Goal: Task Accomplishment & Management: Manage account settings

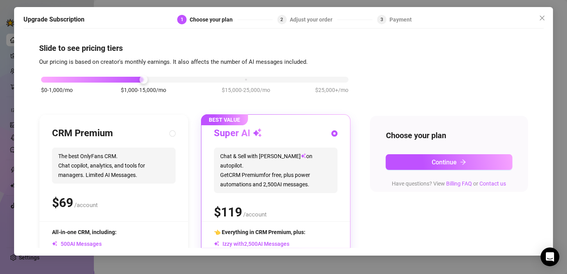
click at [446, 48] on h4 "Slide to see pricing tiers" at bounding box center [283, 48] width 489 height 11
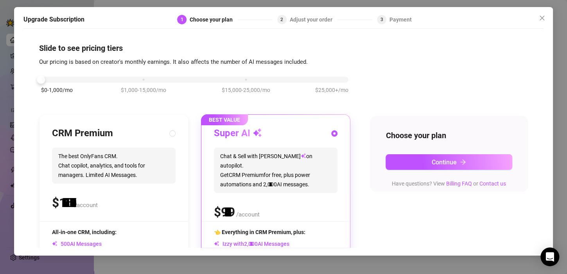
click at [53, 80] on div "$0-1,000/mo $1,000-15,000/mo $15,000-25,000/mo $25,000+/mo" at bounding box center [195, 77] width 308 height 5
click at [53, 80] on div at bounding box center [195, 80] width 308 height 6
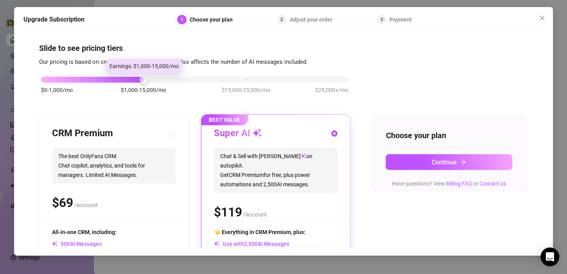
drag, startPoint x: 43, startPoint y: 79, endPoint x: 117, endPoint y: 79, distance: 73.6
click at [117, 79] on div "$0-1,000/mo $1,000-15,000/mo $15,000-25,000/mo $25,000+/mo" at bounding box center [195, 77] width 308 height 5
click at [117, 79] on div at bounding box center [92, 80] width 103 height 6
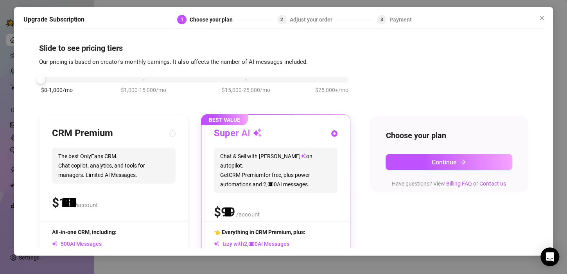
click at [48, 79] on div "$0-1,000/mo $1,000-15,000/mo $15,000-25,000/mo $25,000+/mo" at bounding box center [195, 77] width 308 height 5
click at [140, 84] on div "$0-1,000/mo $1,000-15,000/mo $15,000-25,000/mo $25,000+/mo" at bounding box center [194, 89] width 311 height 44
click at [141, 79] on div "$0-1,000/mo $1,000-15,000/mo $15,000-25,000/mo $25,000+/mo" at bounding box center [195, 77] width 308 height 5
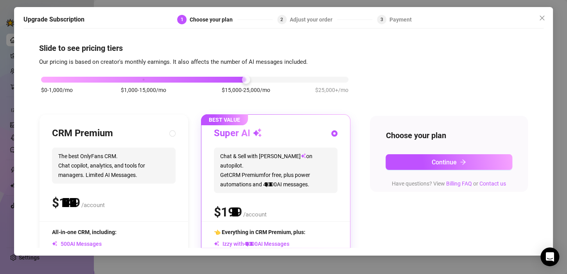
click at [238, 80] on div "$0-1,000/mo $1,000-15,000/mo $15,000-25,000/mo $25,000+/mo" at bounding box center [195, 77] width 308 height 5
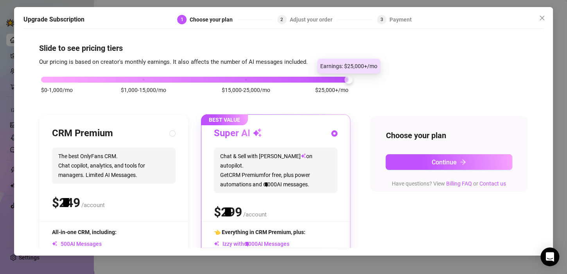
click at [345, 78] on div "$0-1,000/mo $1,000-15,000/mo $15,000-25,000/mo $25,000+/mo" at bounding box center [195, 77] width 308 height 5
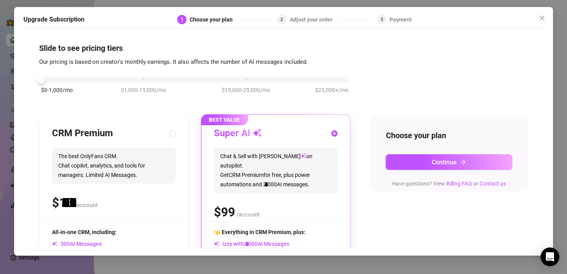
click at [48, 79] on div "$0-1,000/mo $1,000-15,000/mo $15,000-25,000/mo $25,000+/mo" at bounding box center [195, 77] width 308 height 5
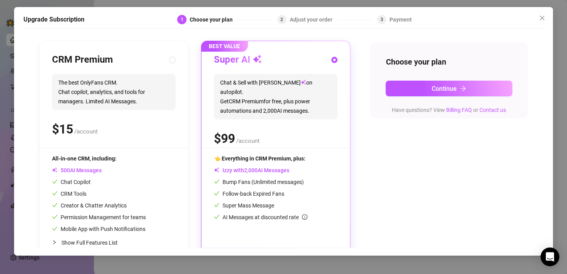
scroll to position [90, 0]
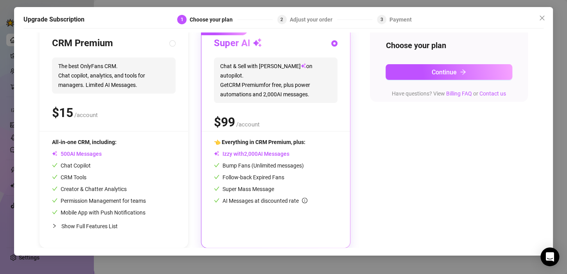
click at [252, 207] on div "👈 Everything in CRM Premium, plus: Izzy with AI Messages Bump Fans (Unlimited m…" at bounding box center [276, 186] width 124 height 97
click at [522, 160] on div "Slide to see pricing tiers Our pricing is based on creator's monthly earnings. …" at bounding box center [283, 139] width 520 height 215
click at [442, 70] on span "Continue" at bounding box center [444, 71] width 25 height 7
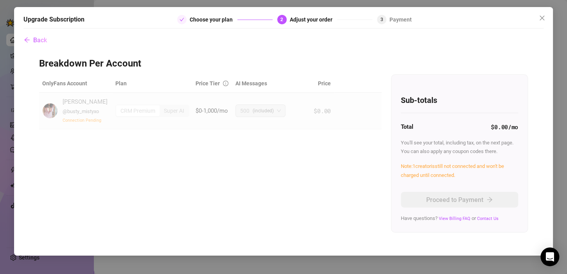
scroll to position [0, 0]
click at [85, 121] on span "Connection Pending" at bounding box center [82, 120] width 39 height 5
click at [40, 36] on button "Back" at bounding box center [35, 40] width 24 height 16
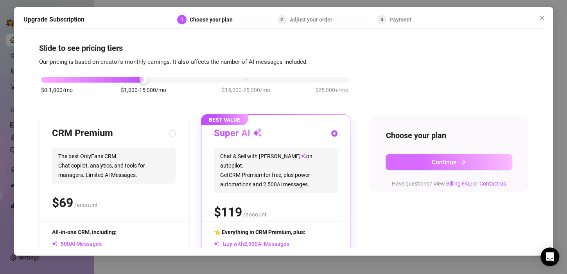
click at [427, 167] on button "Continue" at bounding box center [449, 162] width 127 height 16
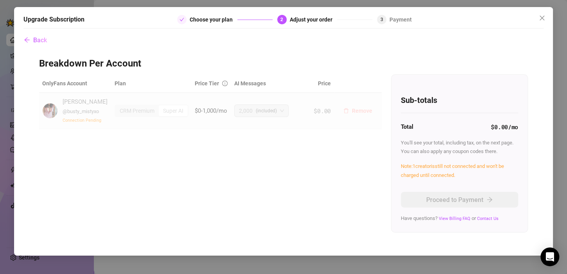
click at [360, 111] on span "Remove" at bounding box center [362, 111] width 20 height 6
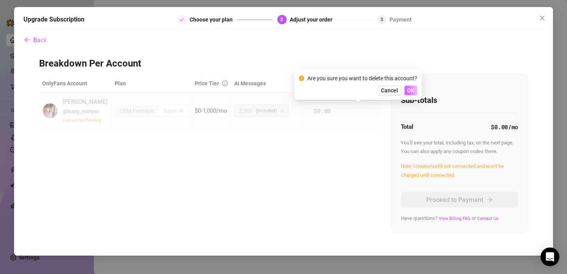
click at [409, 86] on button "OK" at bounding box center [411, 90] width 13 height 9
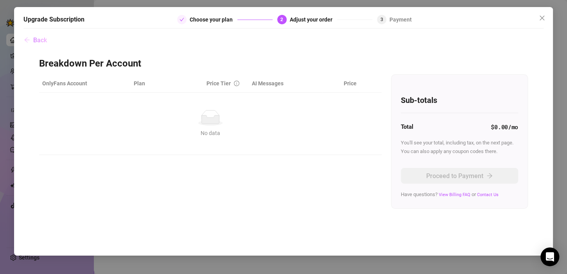
click at [43, 38] on span "Back" at bounding box center [40, 39] width 14 height 7
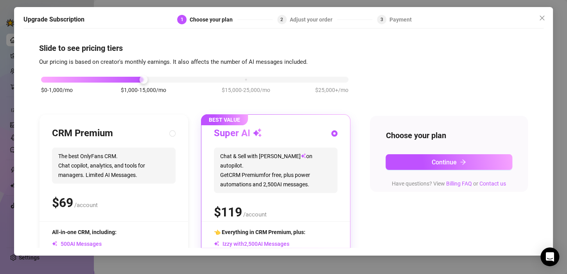
click at [9, 31] on div "Upgrade Subscription 1 Choose your plan 2 Adjust your order 3 Payment Slide to …" at bounding box center [283, 137] width 567 height 274
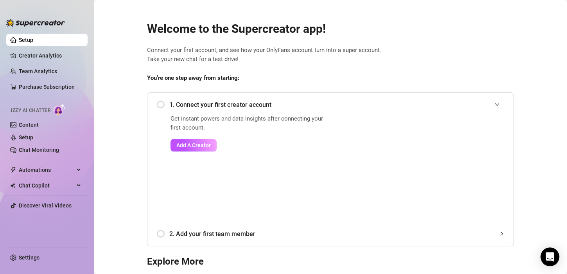
click at [25, 38] on link "Setup" at bounding box center [26, 40] width 14 height 6
click at [198, 147] on span "Add A Creator" at bounding box center [193, 145] width 34 height 6
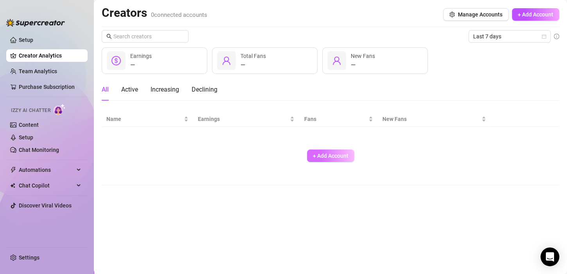
click at [332, 154] on span "+ Add Account" at bounding box center [331, 156] width 36 height 6
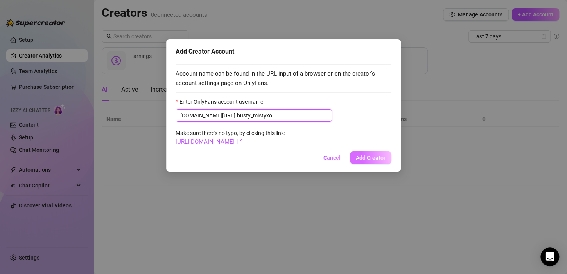
type input "busty_mistyxo"
click at [361, 156] on span "Add Creator" at bounding box center [371, 158] width 30 height 6
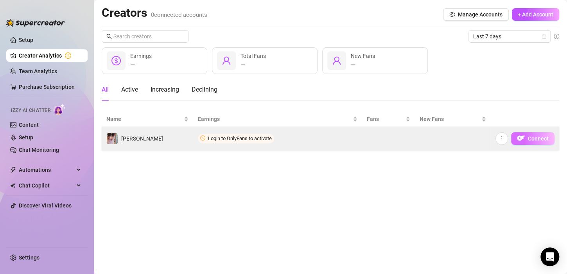
click at [524, 137] on img "button" at bounding box center [521, 138] width 8 height 8
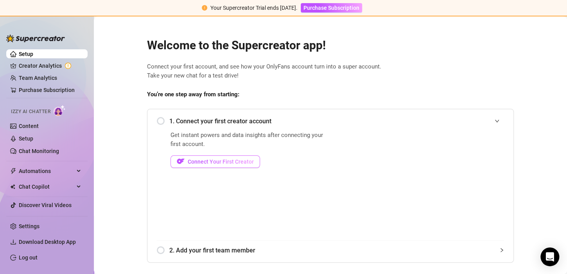
click at [223, 163] on span "Connect Your First Creator" at bounding box center [221, 161] width 66 height 6
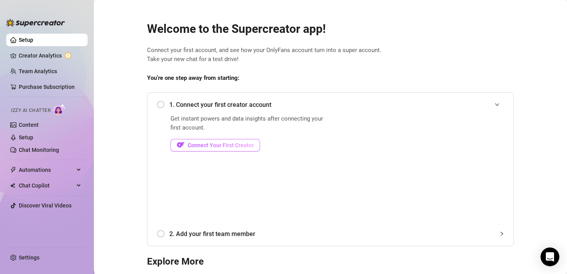
click at [197, 144] on span "Connect Your First Creator" at bounding box center [221, 145] width 66 height 6
click at [26, 56] on link "Creator Analytics" at bounding box center [50, 55] width 63 height 13
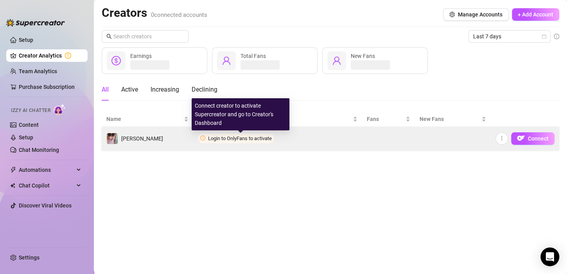
click at [237, 136] on span "Login to OnlyFans to activate" at bounding box center [240, 138] width 64 height 6
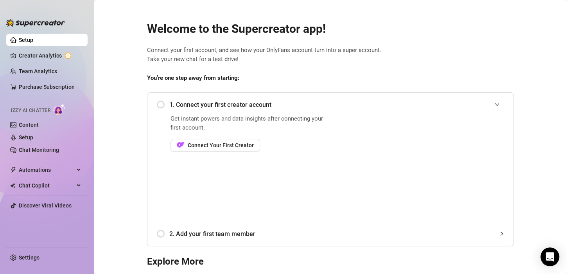
click at [394, 33] on h2 "Welcome to the Supercreator app!" at bounding box center [330, 29] width 367 height 15
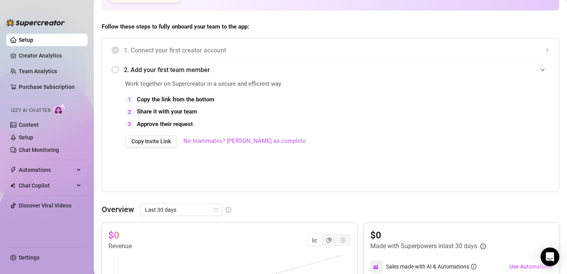
scroll to position [141, 0]
click at [117, 72] on div "2. Add your first team member" at bounding box center [331, 69] width 438 height 19
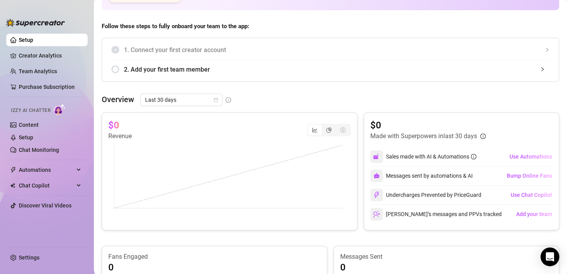
click at [116, 70] on div "2. Add your first team member" at bounding box center [331, 69] width 438 height 19
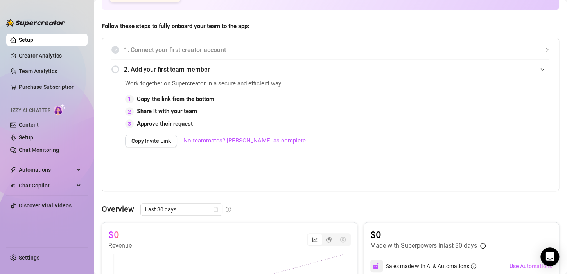
click at [116, 70] on div "2. Add your first team member" at bounding box center [331, 69] width 438 height 19
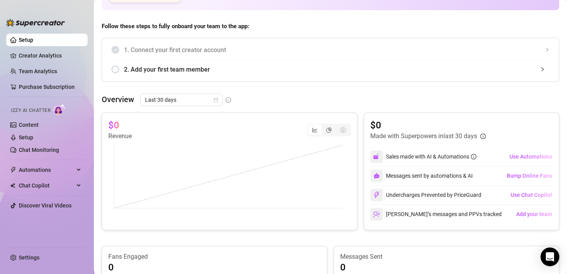
click at [116, 70] on div "2. Add your first team member" at bounding box center [331, 69] width 438 height 19
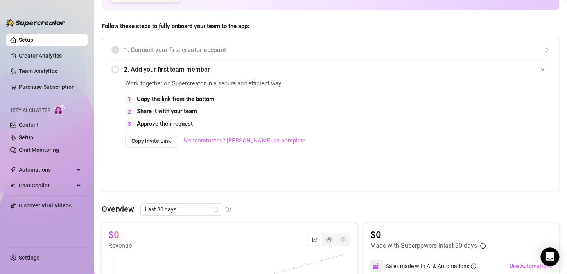
click at [239, 137] on link "No teammates? Mark as complete" at bounding box center [244, 140] width 122 height 9
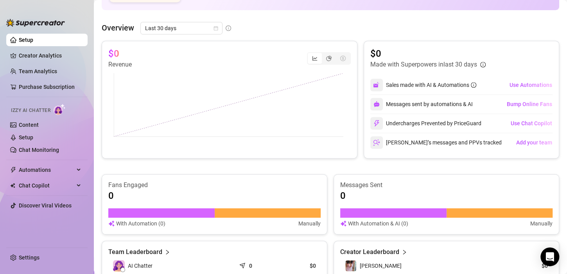
scroll to position [0, 0]
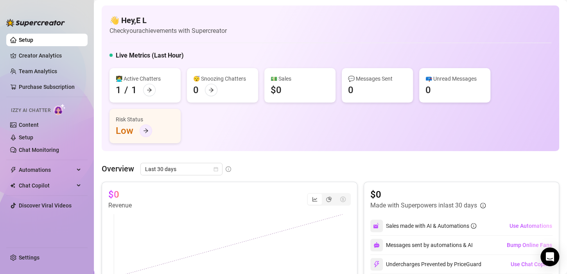
click at [144, 129] on icon "arrow-right" at bounding box center [145, 130] width 5 height 5
click at [31, 40] on link "Setup" at bounding box center [26, 40] width 14 height 6
click at [520, 141] on div "👩‍💻 Active Chatters 1 / 1 😴 Snoozing Chatters 0 💵 Sales $0 💬 Messages Sent 0 📪 …" at bounding box center [331, 105] width 442 height 75
click at [35, 56] on link "Creator Analytics" at bounding box center [50, 55] width 63 height 13
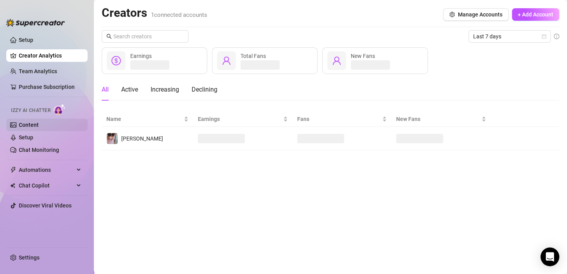
click at [28, 124] on link "Content" at bounding box center [29, 125] width 20 height 6
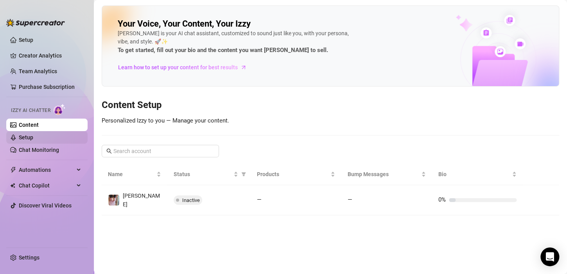
click at [25, 135] on link "Setup" at bounding box center [26, 137] width 14 height 6
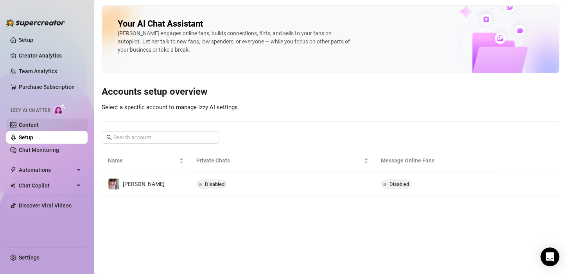
click at [28, 123] on link "Content" at bounding box center [29, 125] width 20 height 6
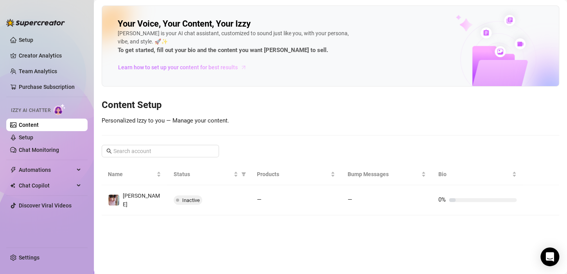
click at [149, 70] on span "Learn how to set up your content for best results" at bounding box center [178, 67] width 120 height 9
